Goal: Navigation & Orientation: Find specific page/section

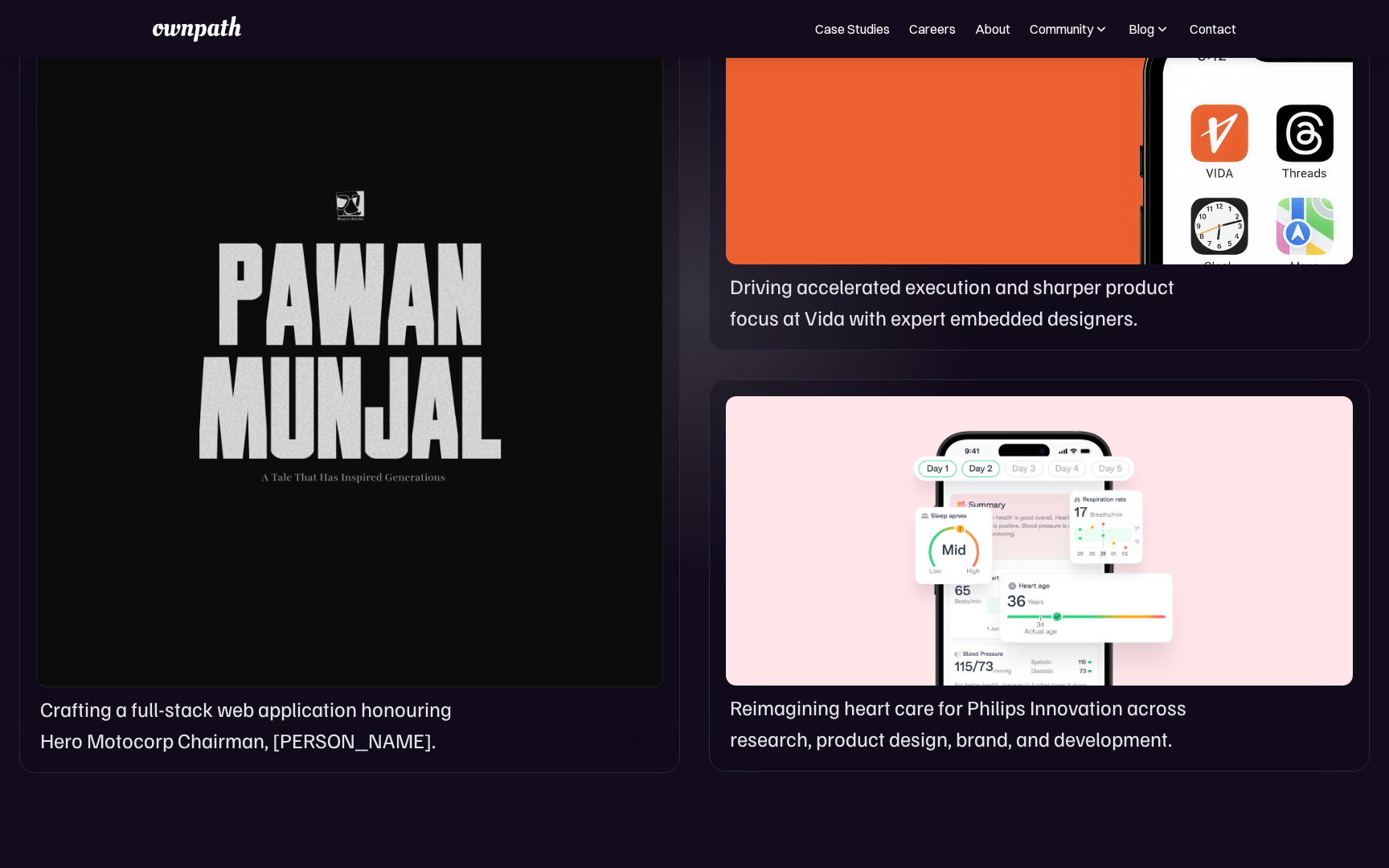
scroll to position [1038, 0]
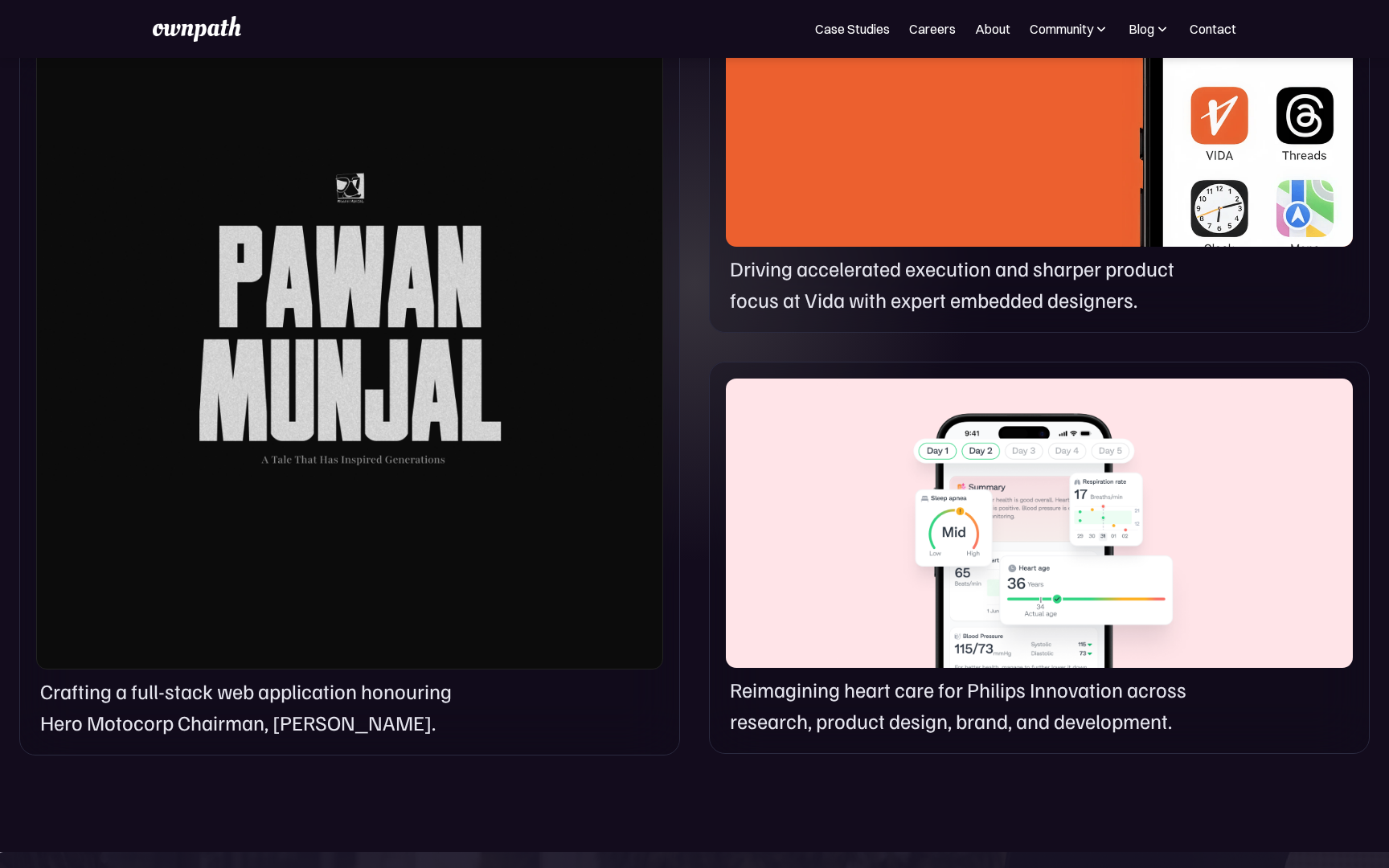
click at [530, 319] on div at bounding box center [350, 313] width 627 height 712
click at [384, 315] on div at bounding box center [350, 313] width 627 height 712
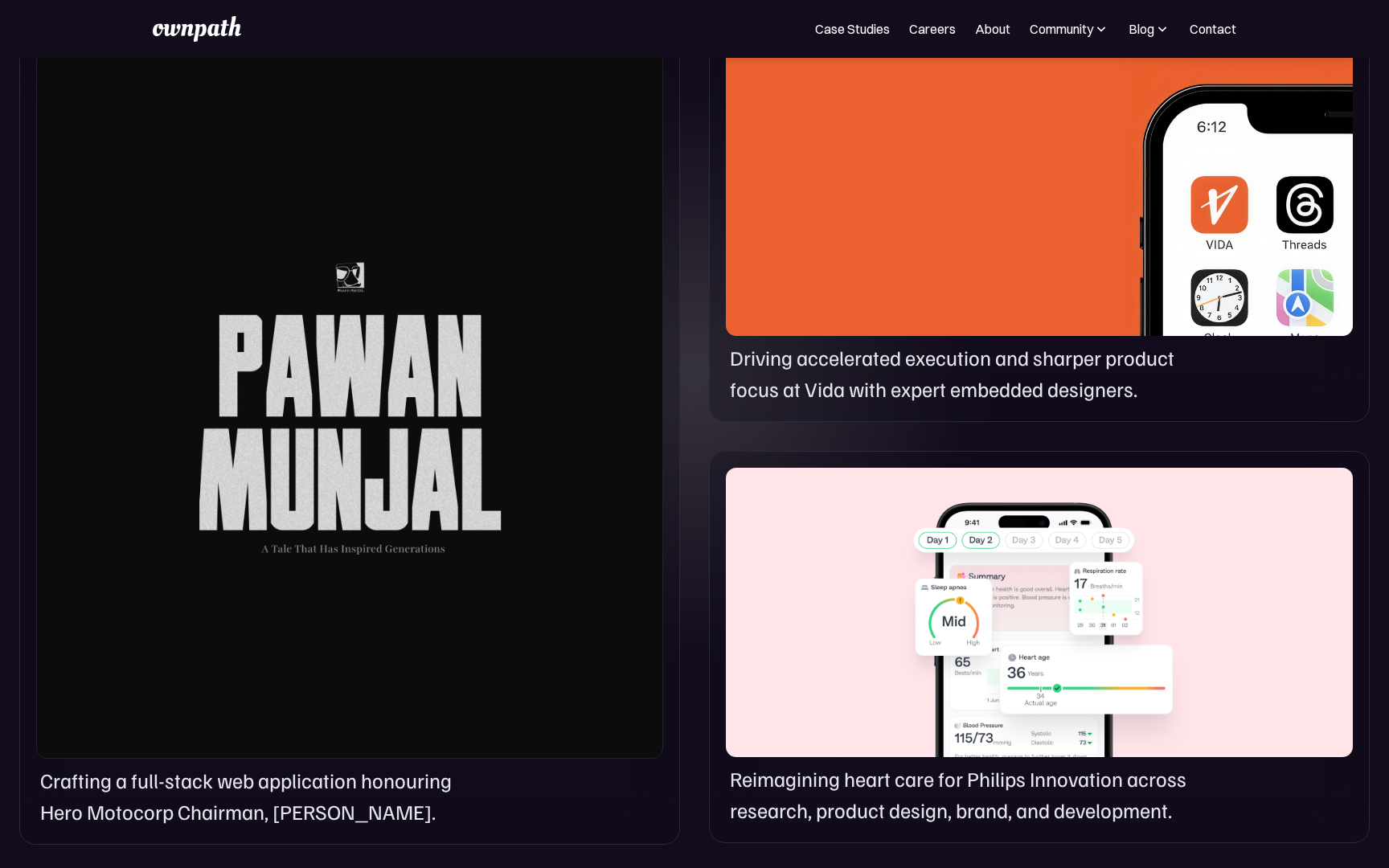
scroll to position [944, 0]
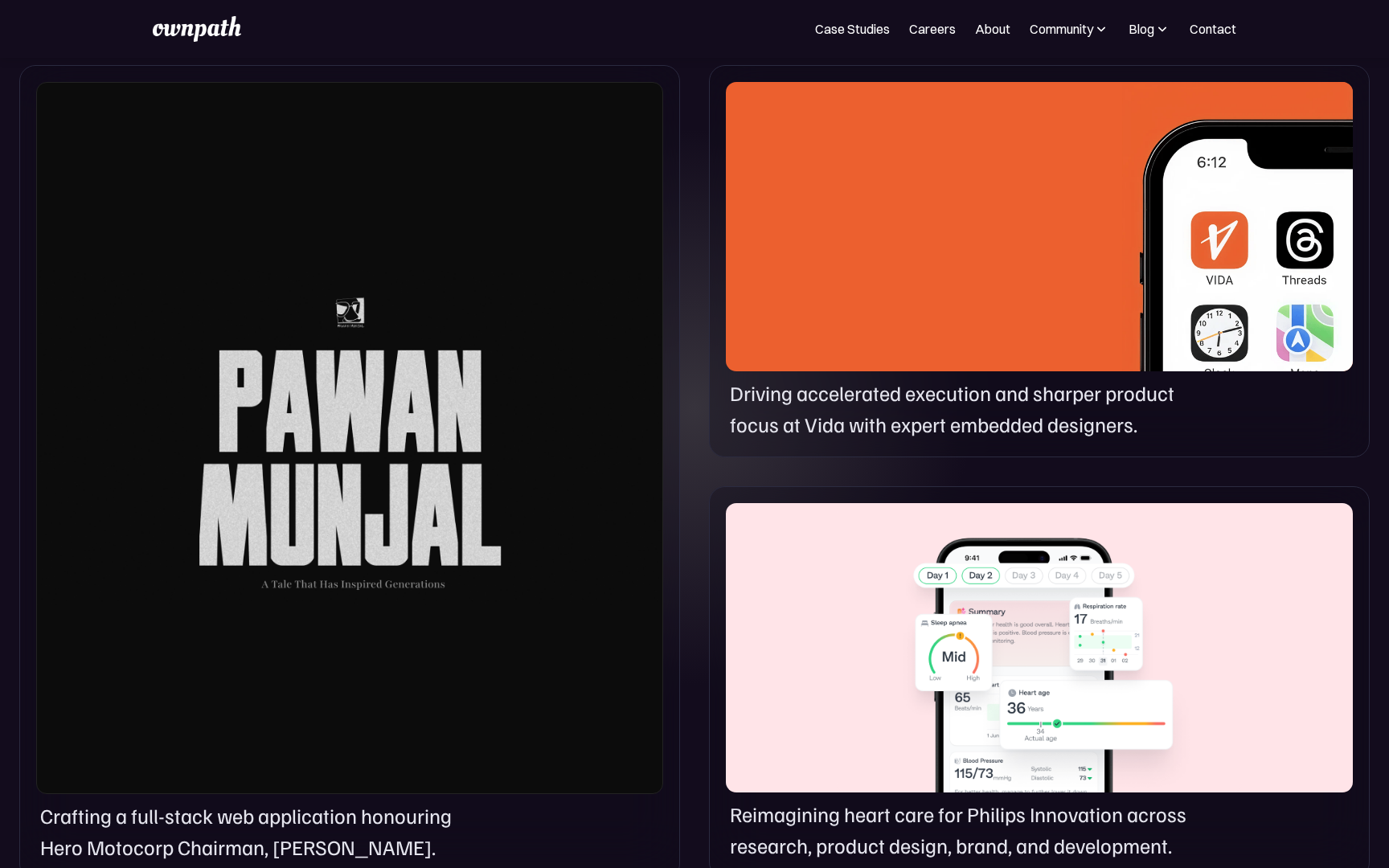
click at [1085, 249] on div at bounding box center [1039, 226] width 627 height 289
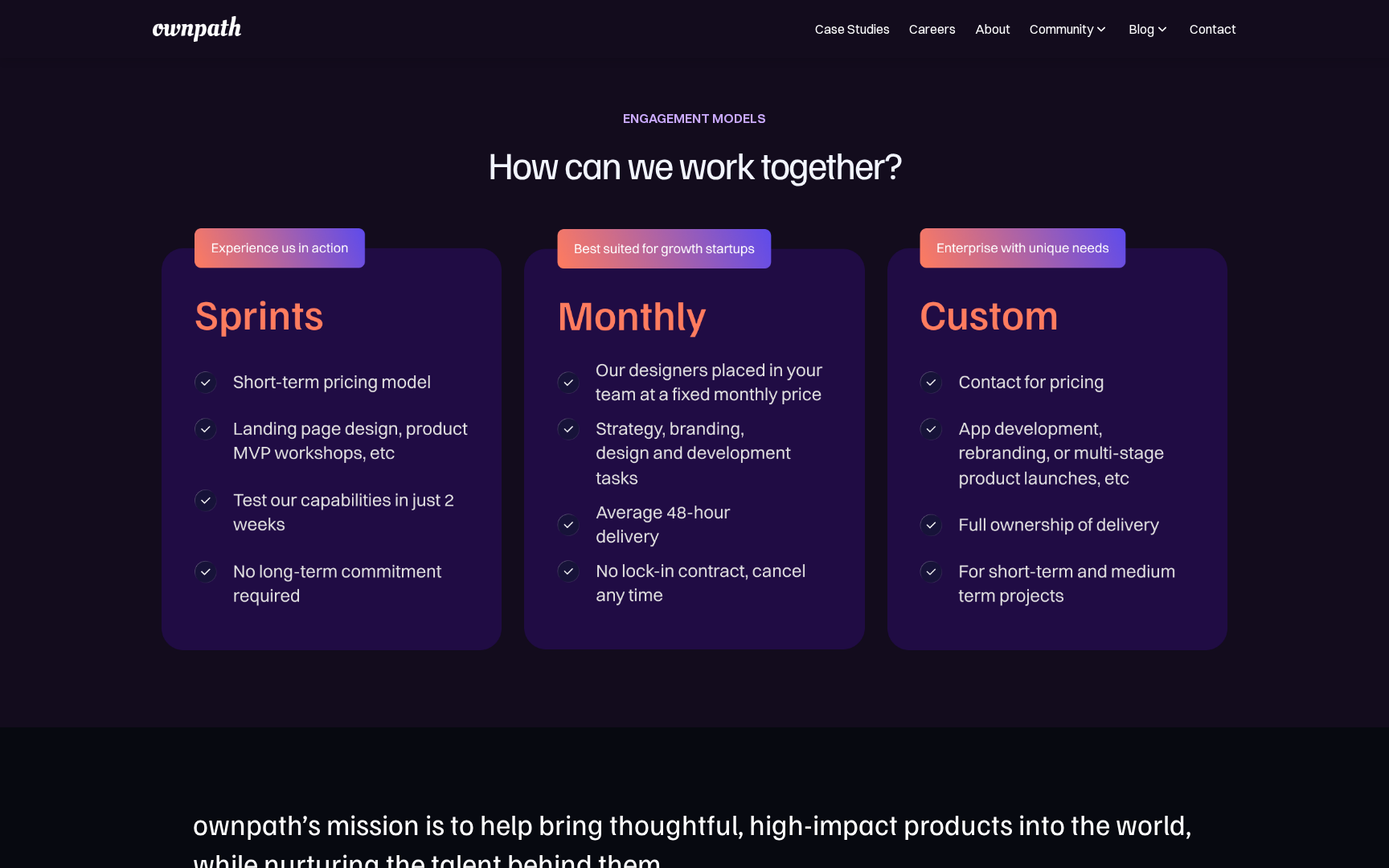
scroll to position [1597, 0]
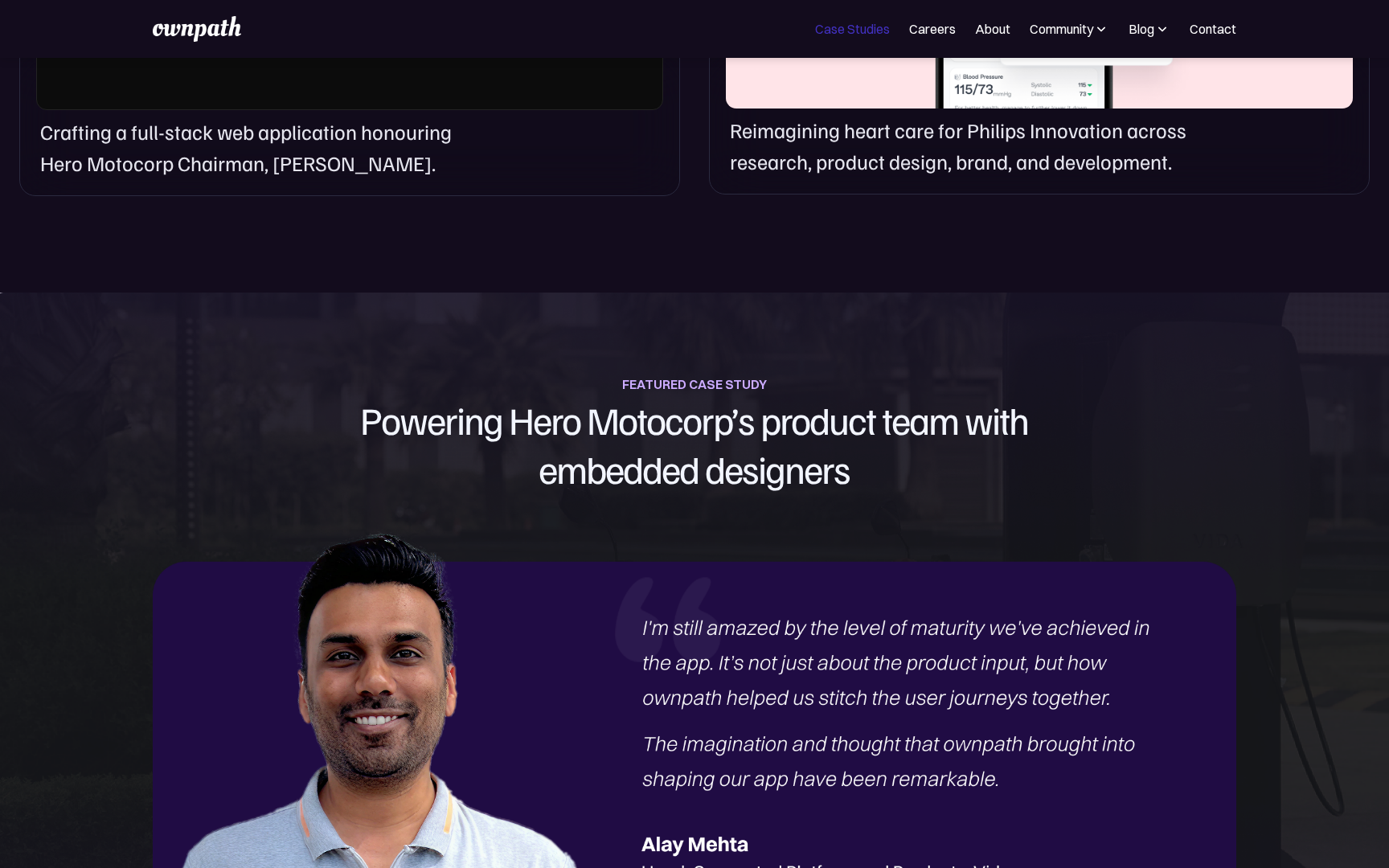
click at [848, 33] on link "Case Studies" at bounding box center [852, 29] width 75 height 19
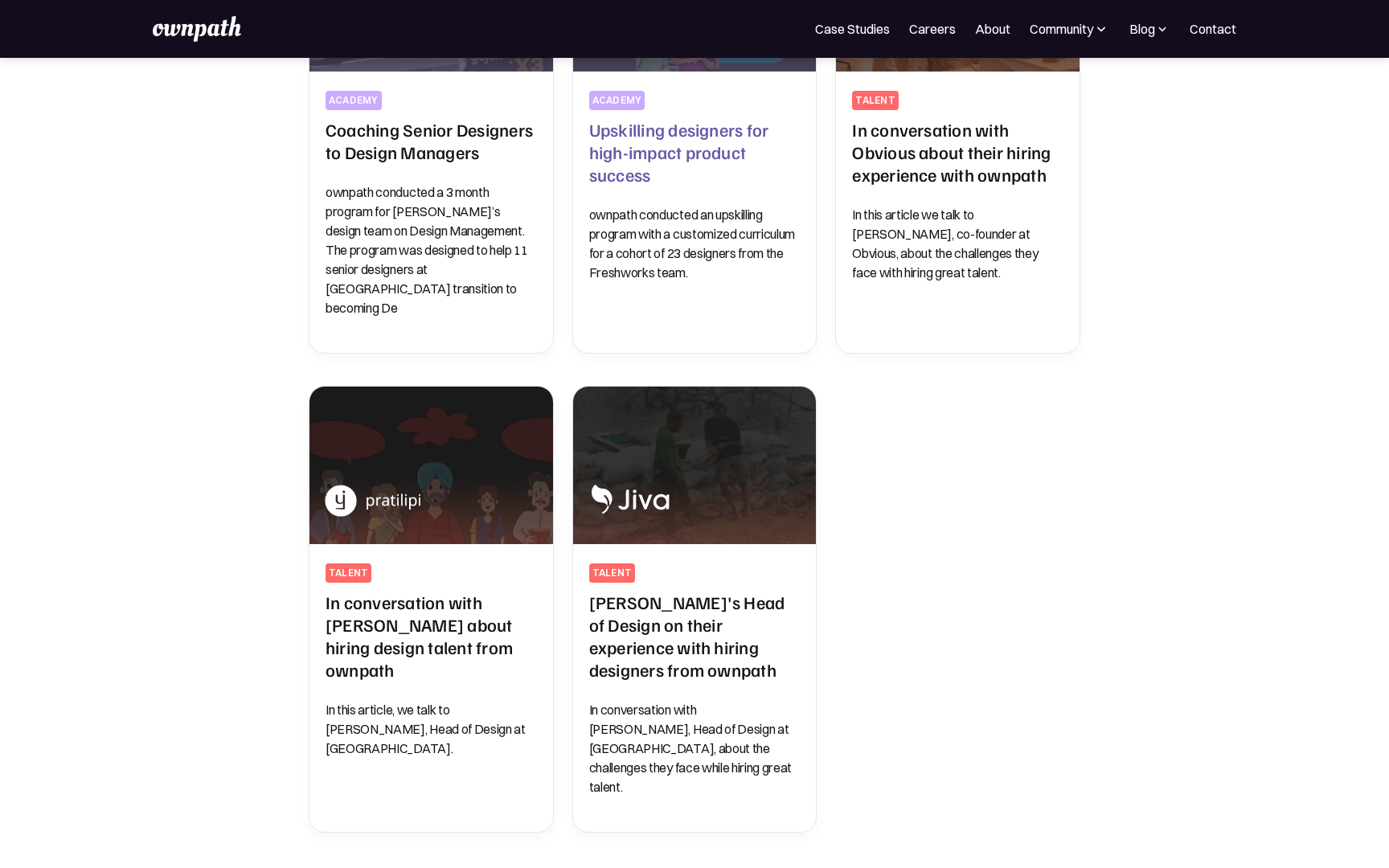
scroll to position [960, 0]
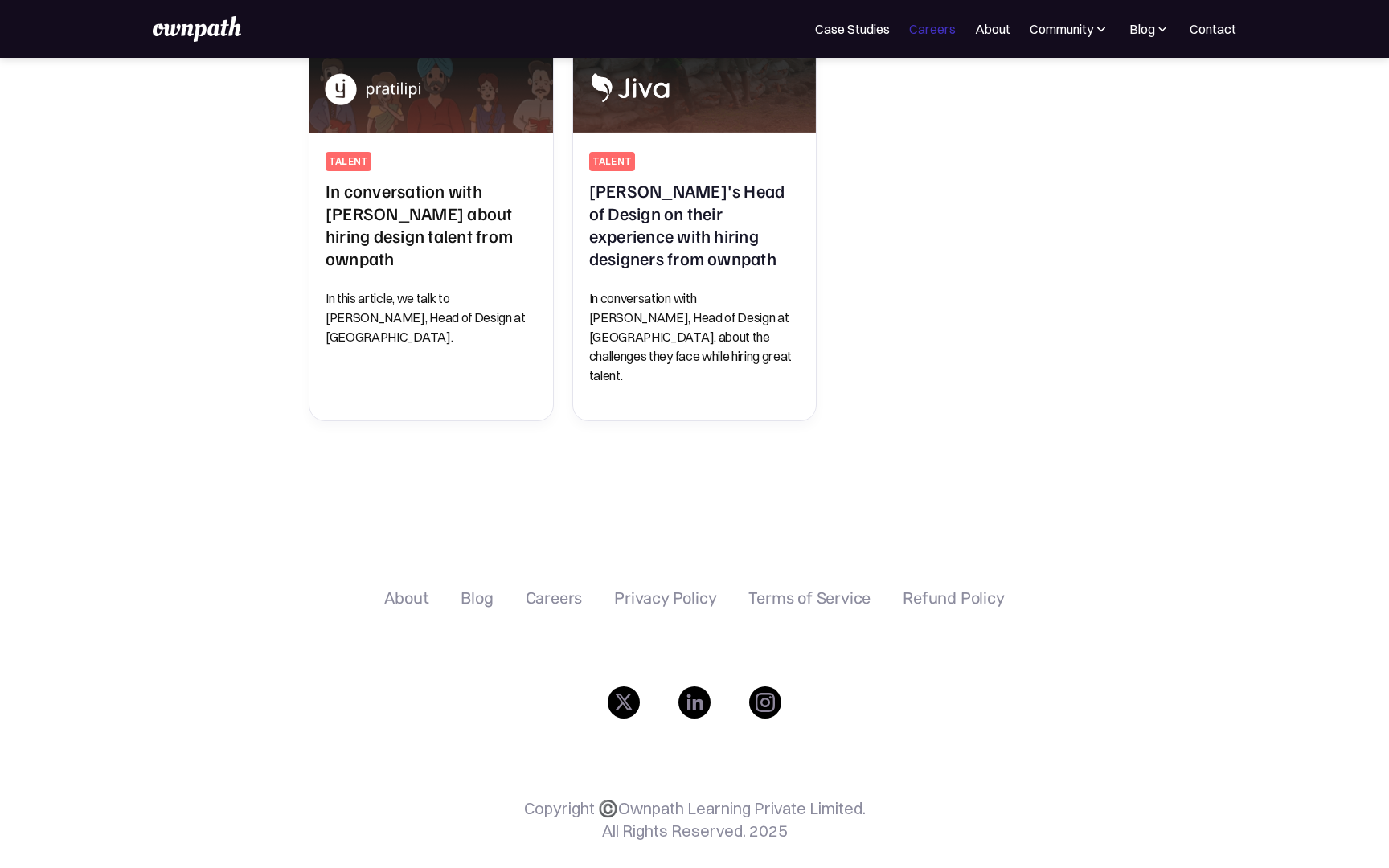
click at [940, 32] on link "Careers" at bounding box center [932, 29] width 46 height 19
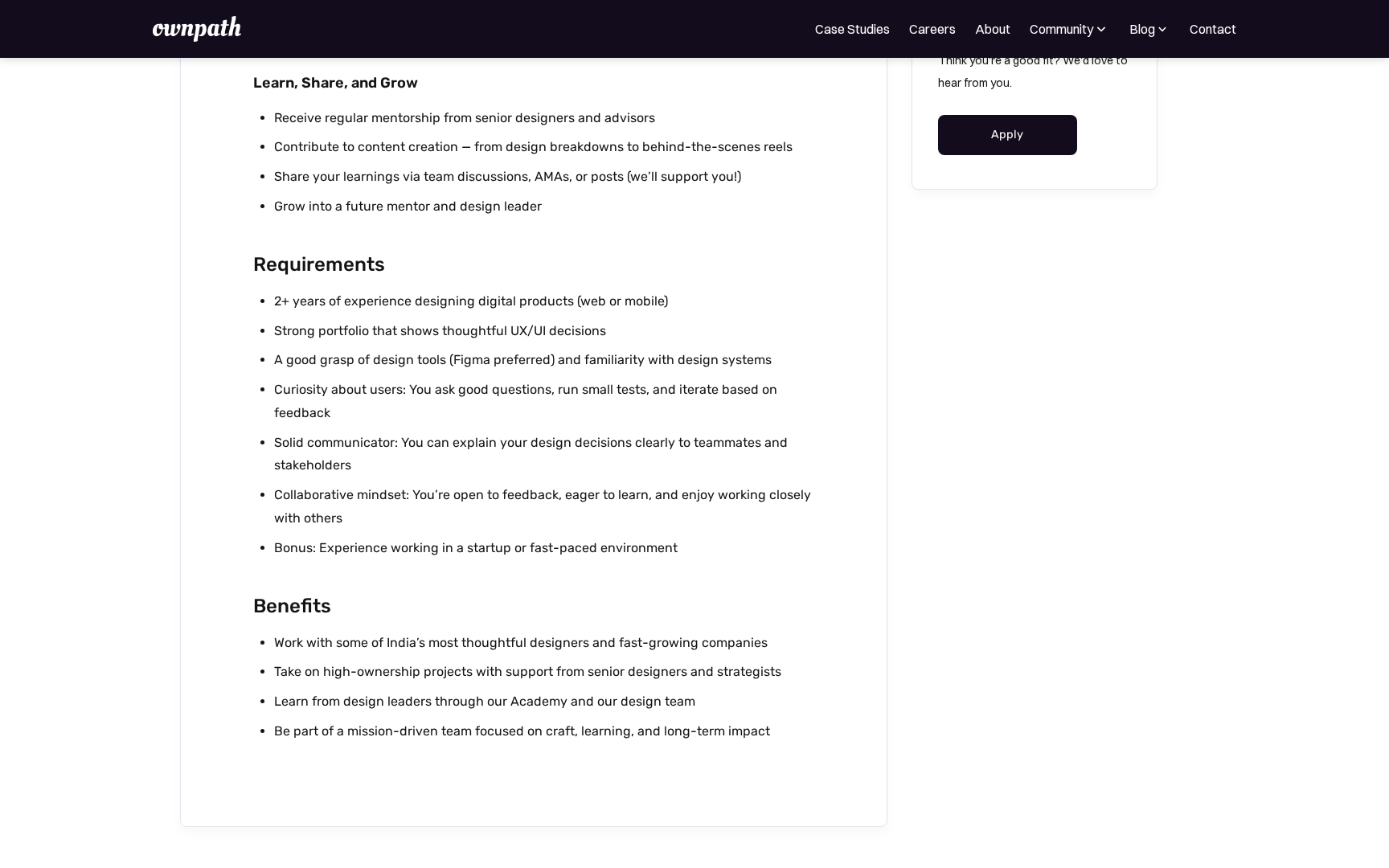
scroll to position [1428, 0]
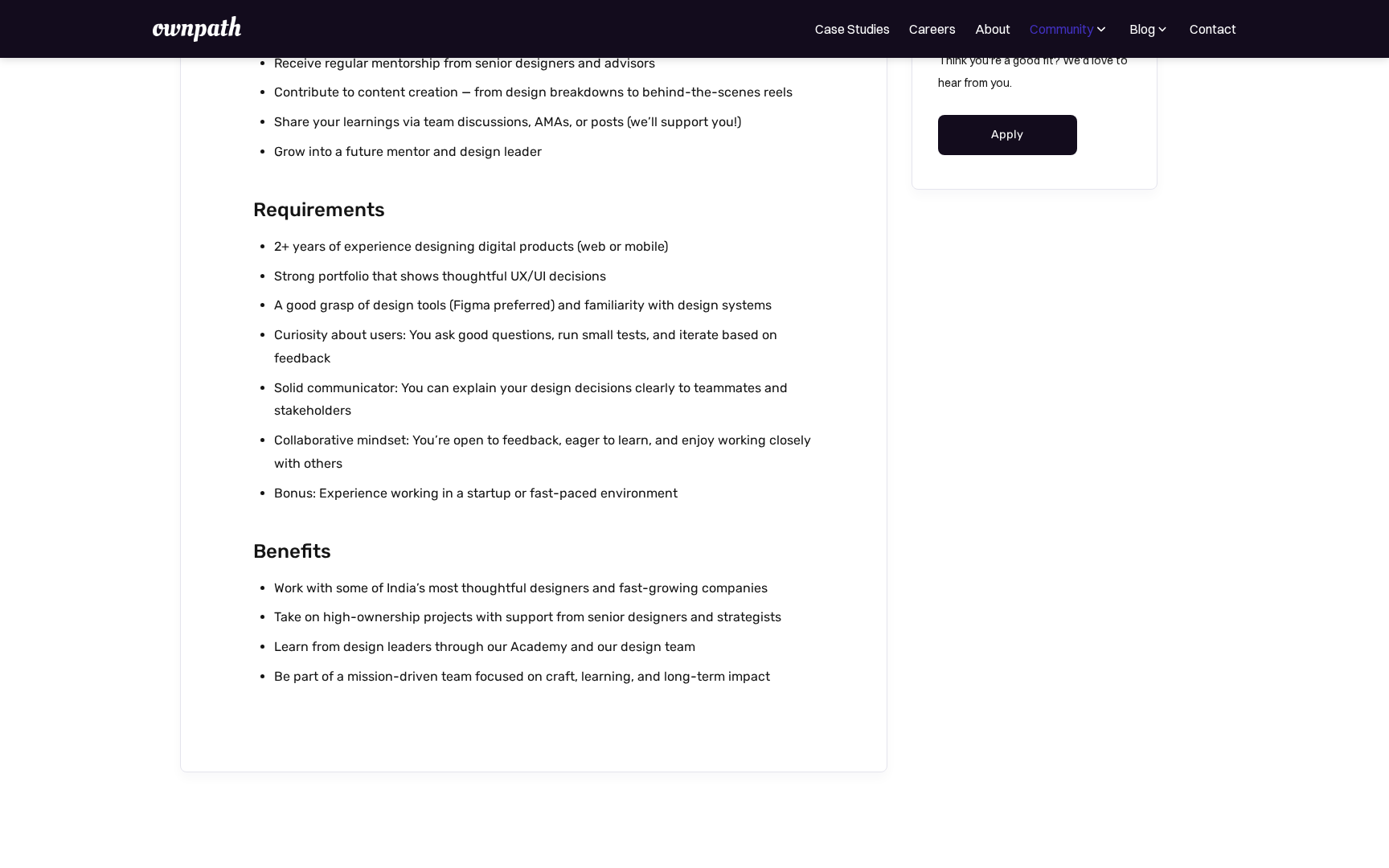
click at [1035, 31] on div "Community" at bounding box center [1061, 29] width 64 height 19
click at [997, 27] on link "About" at bounding box center [992, 29] width 35 height 19
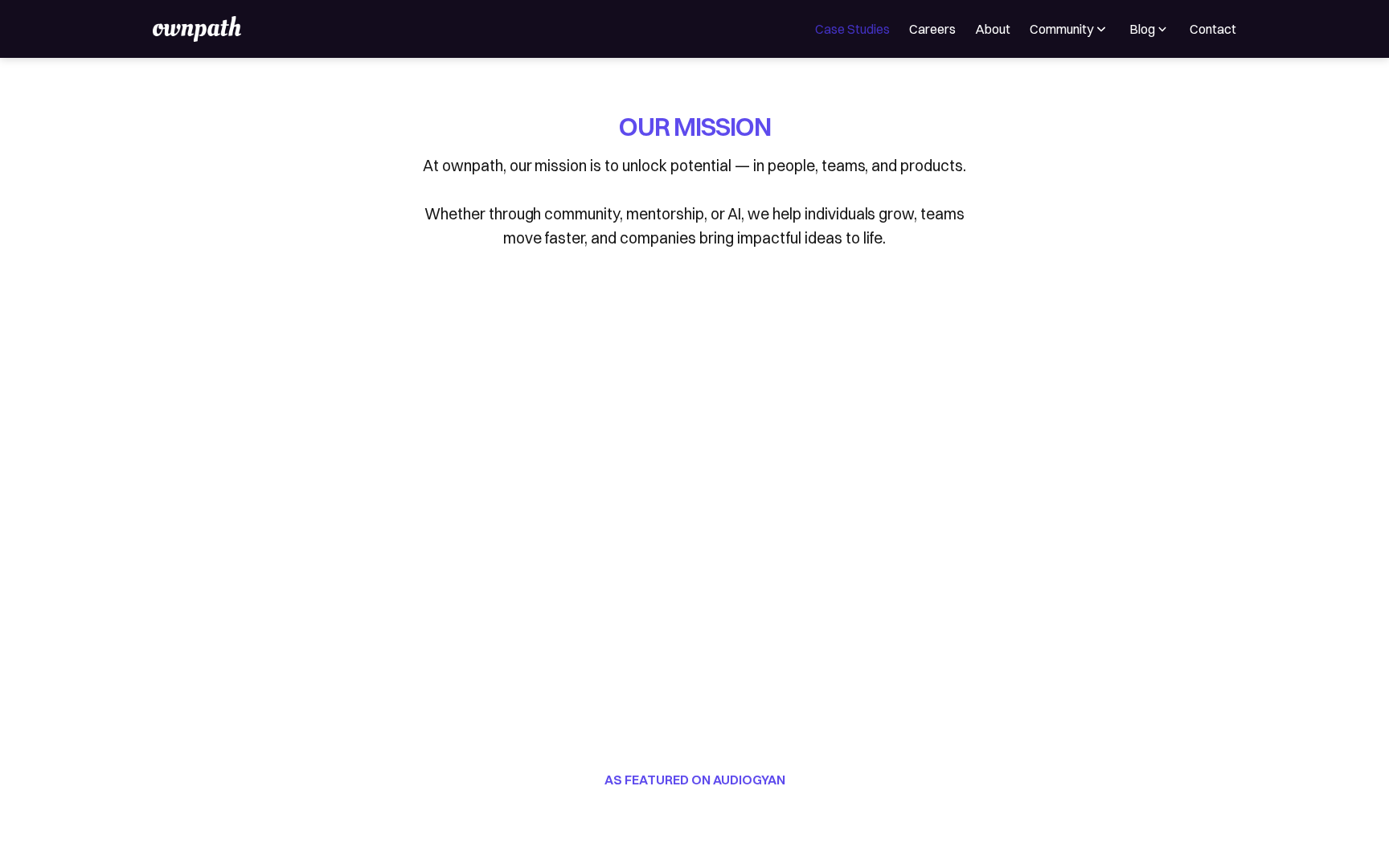
click at [876, 35] on link "Case Studies" at bounding box center [852, 29] width 75 height 19
